Goal: Check status: Check status

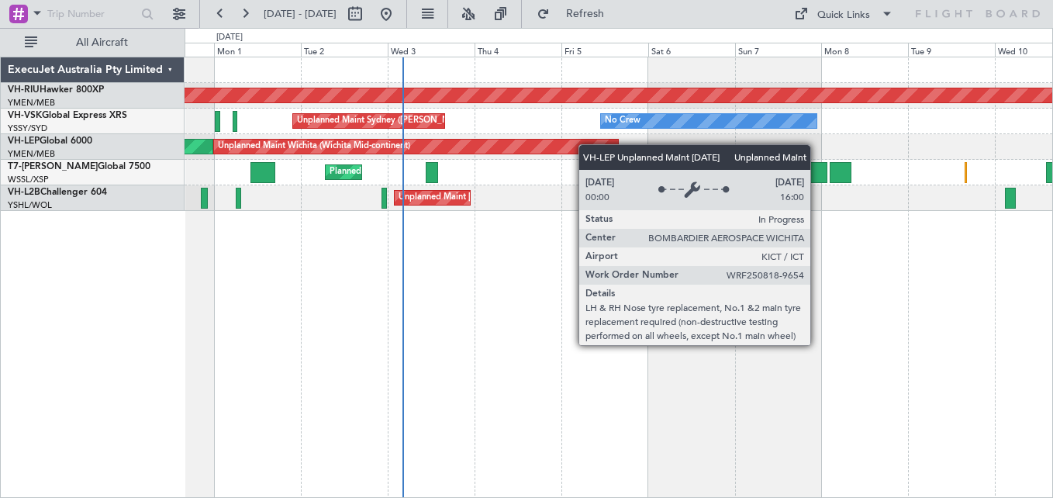
click at [609, 143] on div "Planned Maint [GEOGRAPHIC_DATA] ([GEOGRAPHIC_DATA]) No Crew Unplanned Maint Syd…" at bounding box center [619, 134] width 868 height 154
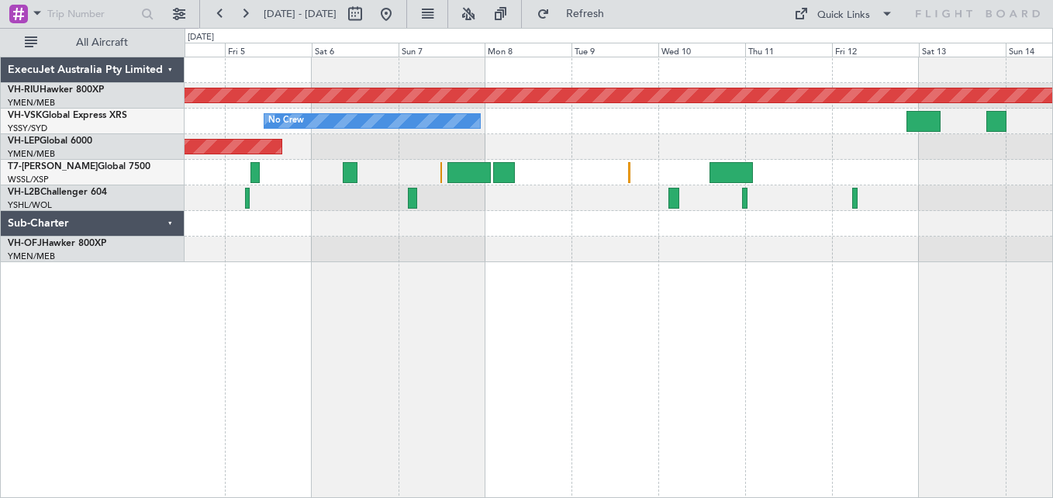
click at [560, 114] on div "No Crew Unplanned Maint Sydney ([PERSON_NAME] Intl)" at bounding box center [619, 122] width 868 height 26
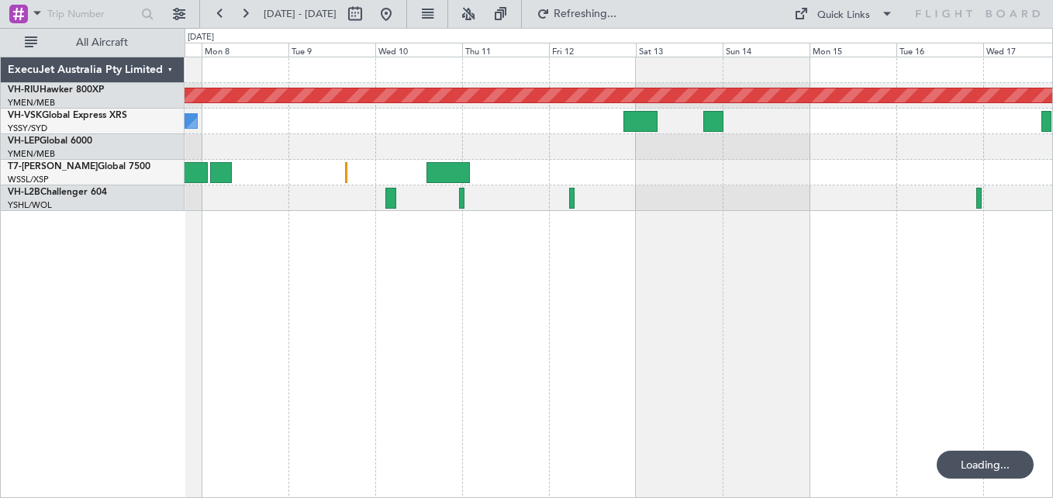
click at [318, 130] on div "No Crew" at bounding box center [619, 122] width 868 height 26
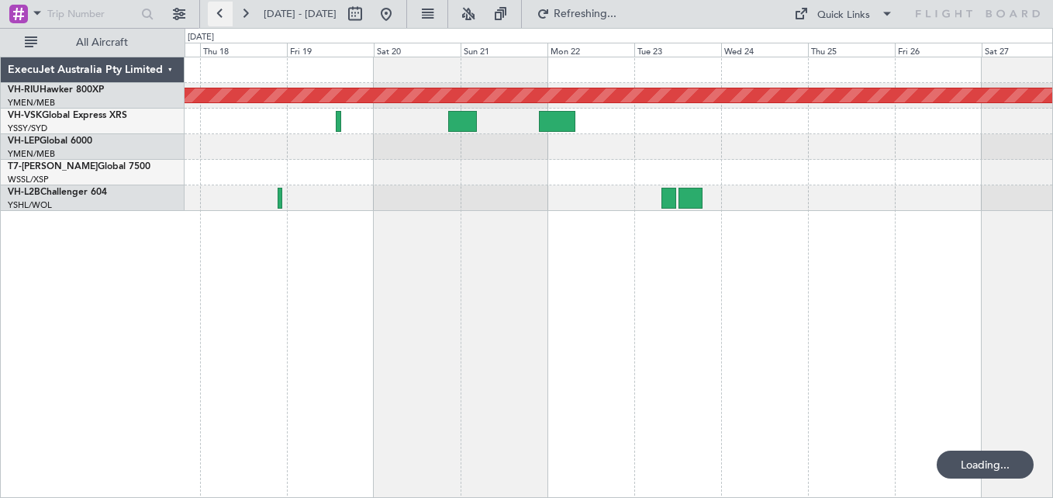
click at [222, 9] on button at bounding box center [220, 14] width 25 height 25
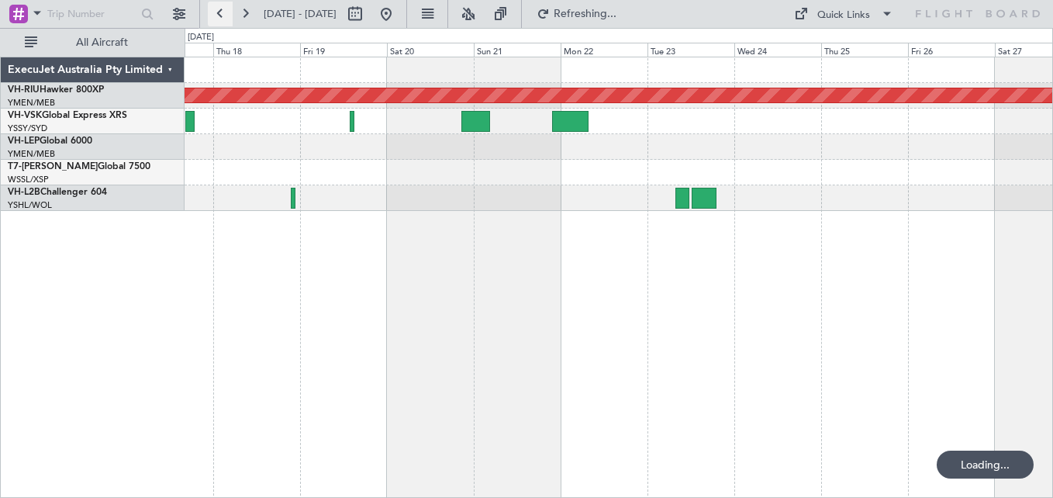
click at [222, 9] on button at bounding box center [220, 14] width 25 height 25
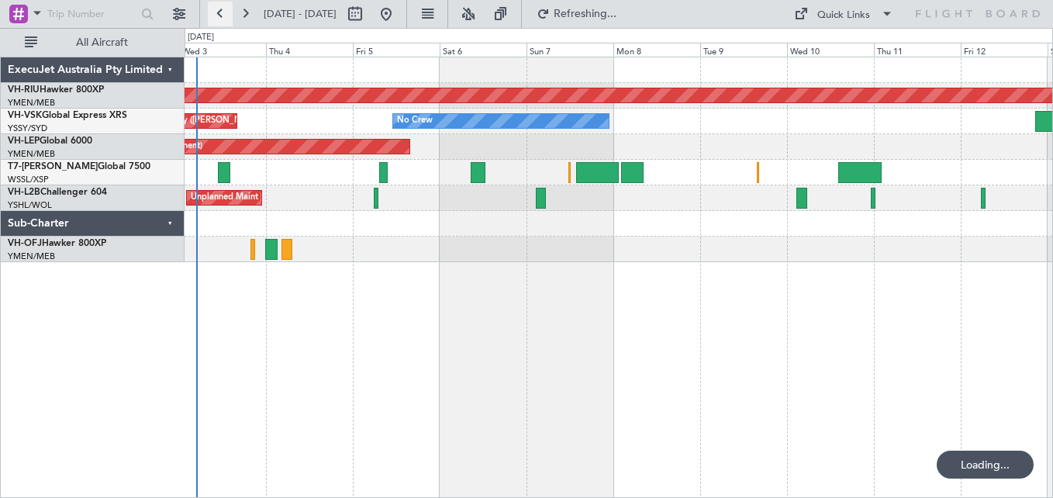
click at [222, 9] on button at bounding box center [220, 14] width 25 height 25
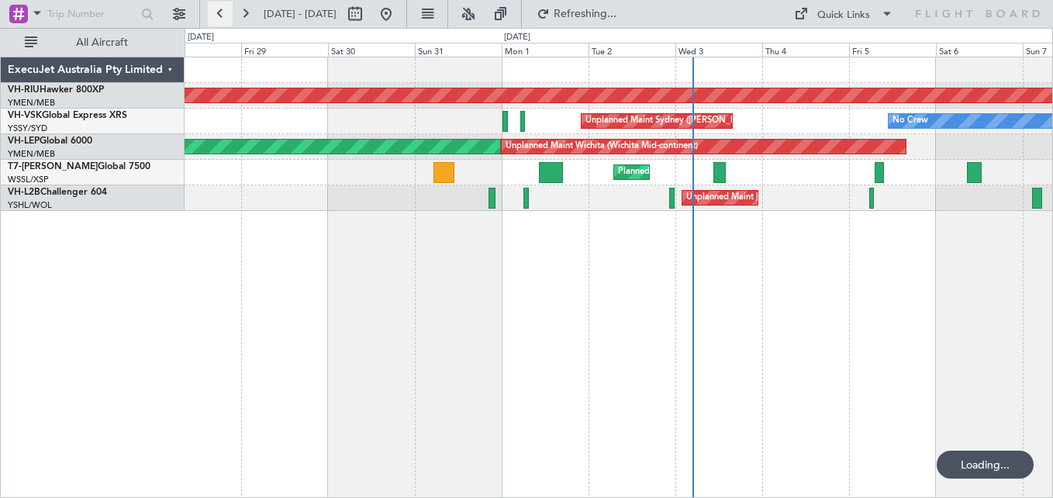
click at [222, 9] on button at bounding box center [220, 14] width 25 height 25
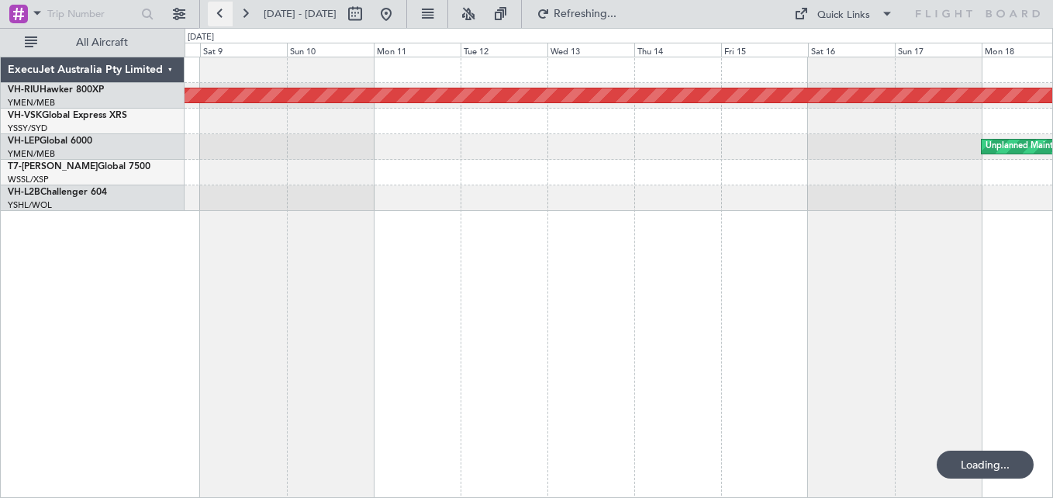
click at [222, 9] on button at bounding box center [220, 14] width 25 height 25
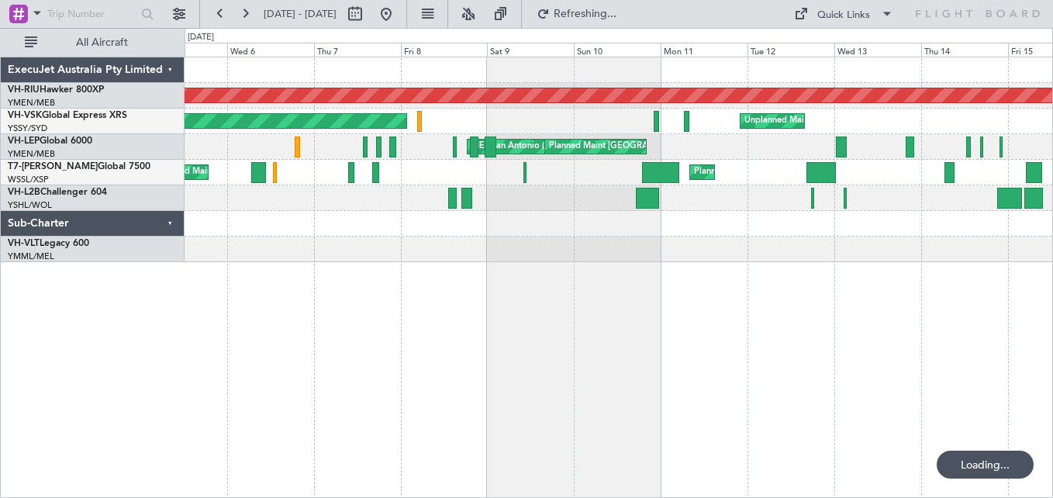
click at [170, 147] on div "Planned Maint [GEOGRAPHIC_DATA] ([GEOGRAPHIC_DATA]) Planned Maint [GEOGRAPHIC_D…" at bounding box center [526, 263] width 1053 height 470
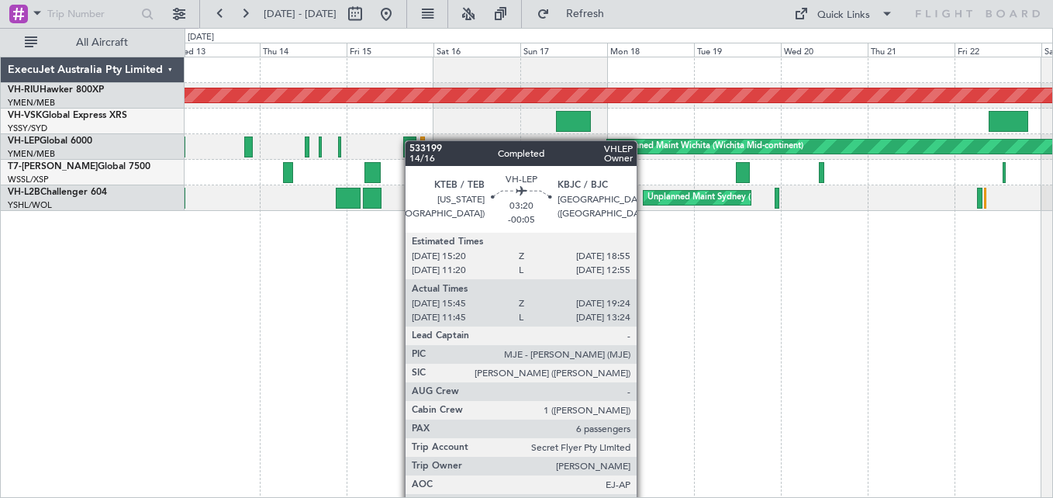
click at [412, 140] on div "Planned Maint [GEOGRAPHIC_DATA] ([GEOGRAPHIC_DATA]) Unplanned Maint Sydney ([PE…" at bounding box center [619, 134] width 868 height 154
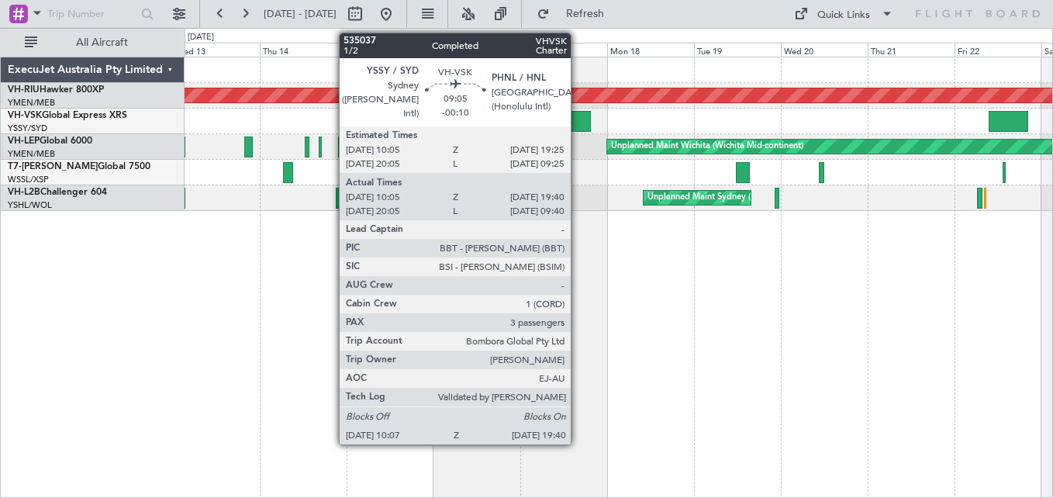
click at [578, 123] on div at bounding box center [573, 121] width 35 height 21
